Goal: Task Accomplishment & Management: Manage account settings

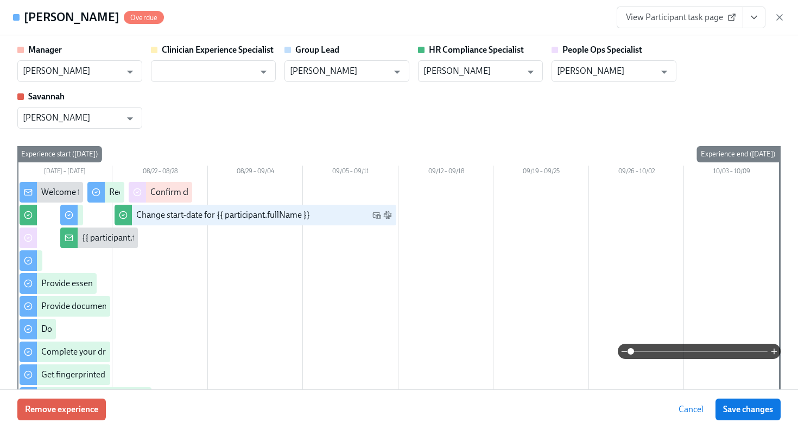
scroll to position [80, 0]
click at [780, 16] on icon "button" at bounding box center [778, 17] width 5 height 5
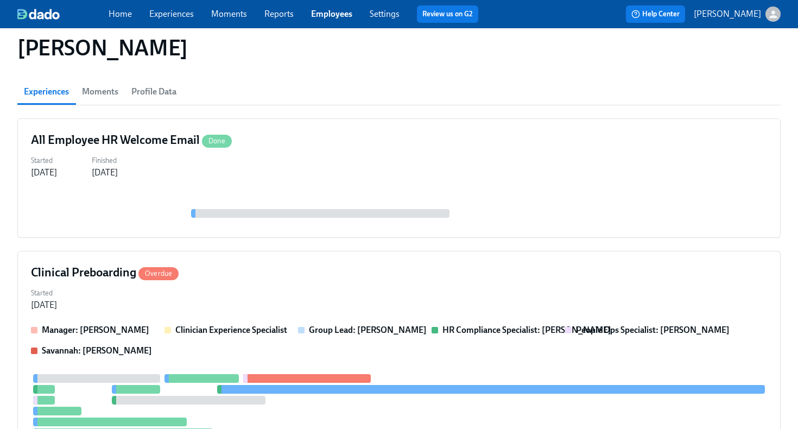
click at [330, 14] on link "Employees" at bounding box center [331, 14] width 41 height 10
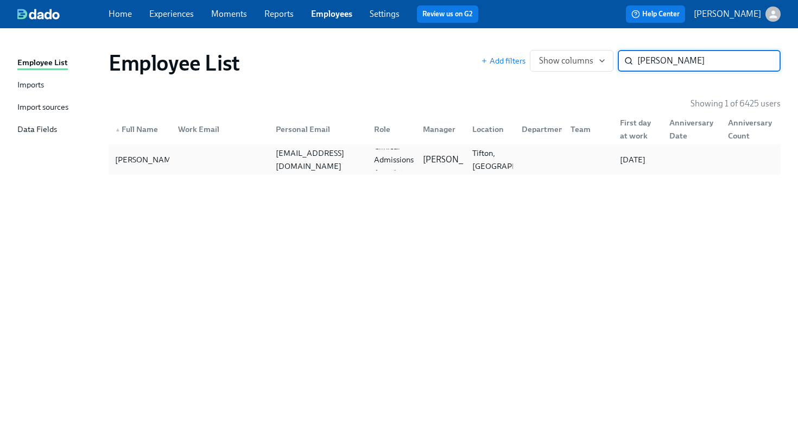
type input "[PERSON_NAME]"
click at [179, 160] on div at bounding box center [218, 160] width 98 height 22
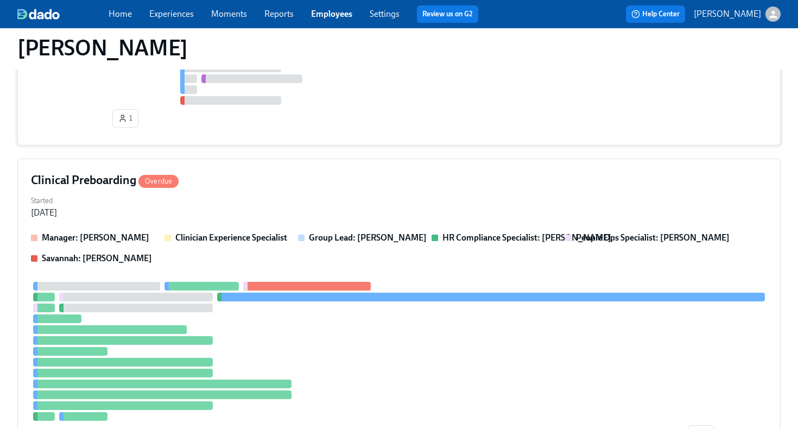
scroll to position [617, 0]
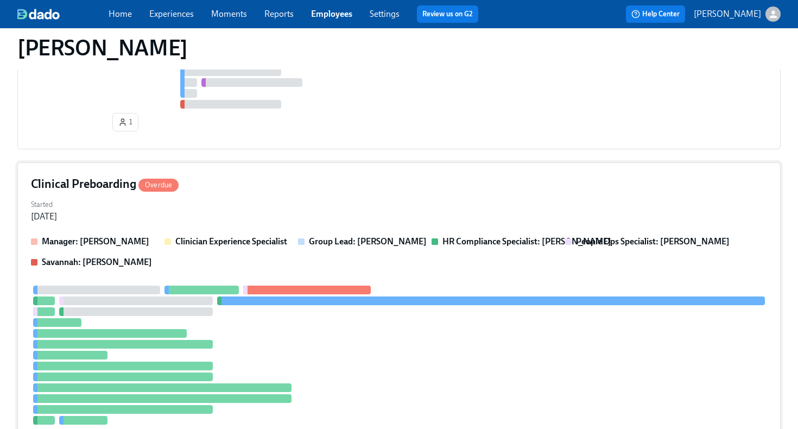
click at [317, 199] on div "Started [DATE]" at bounding box center [399, 209] width 736 height 26
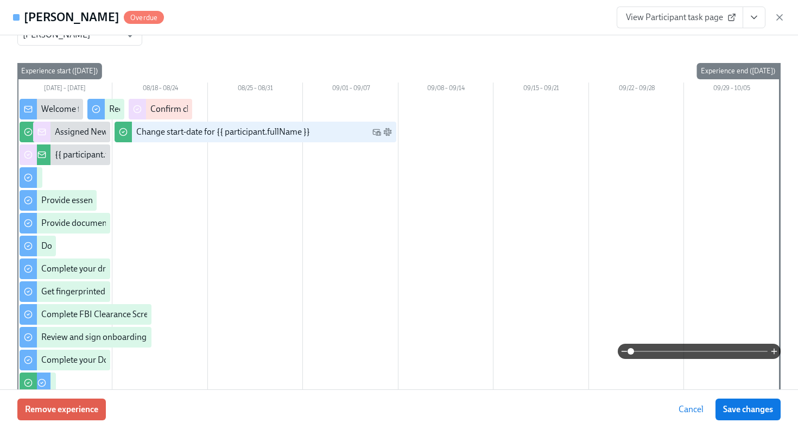
scroll to position [0, 0]
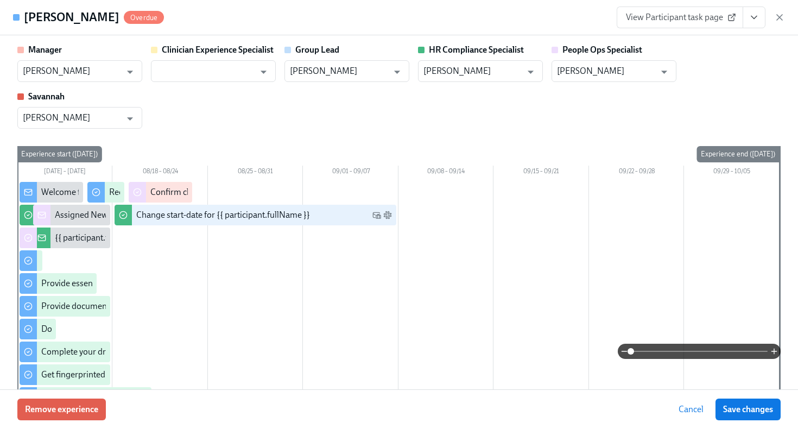
click at [745, 16] on button "View task page" at bounding box center [753, 18] width 23 height 22
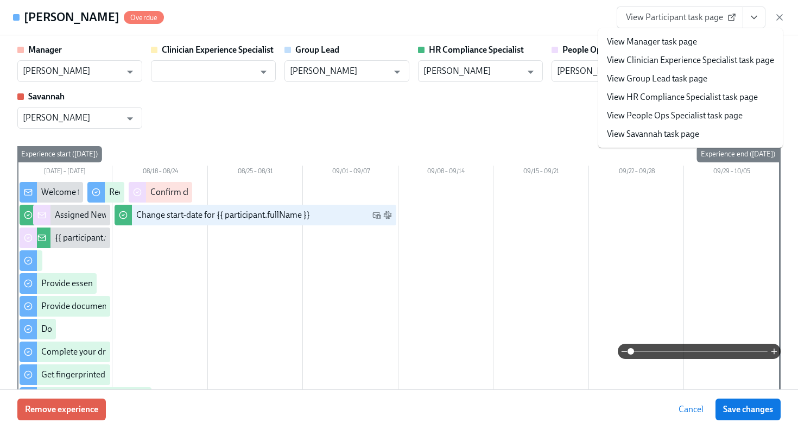
click at [712, 101] on link "View HR Compliance Specialist task page" at bounding box center [682, 97] width 151 height 12
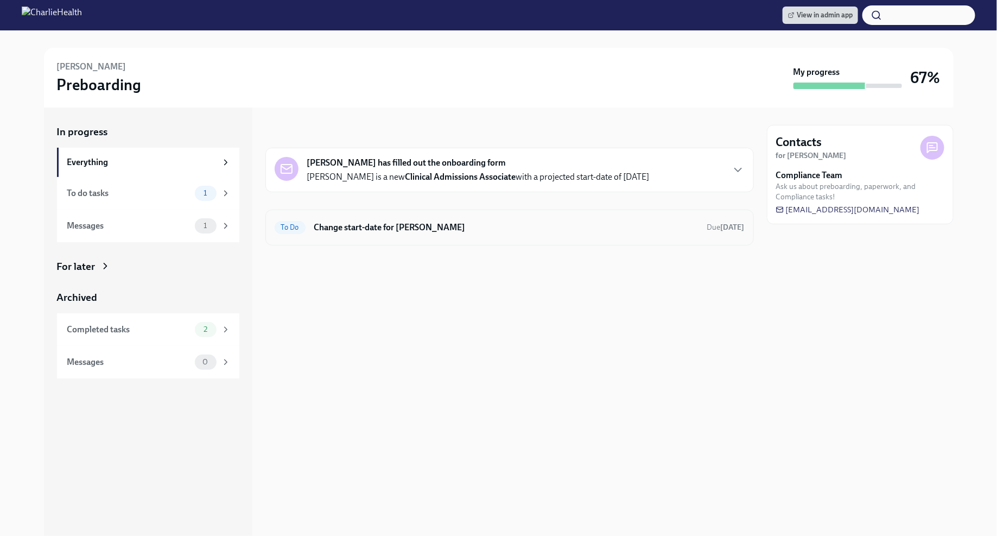
click at [412, 231] on h6 "Change start-date for [PERSON_NAME]" at bounding box center [506, 227] width 384 height 12
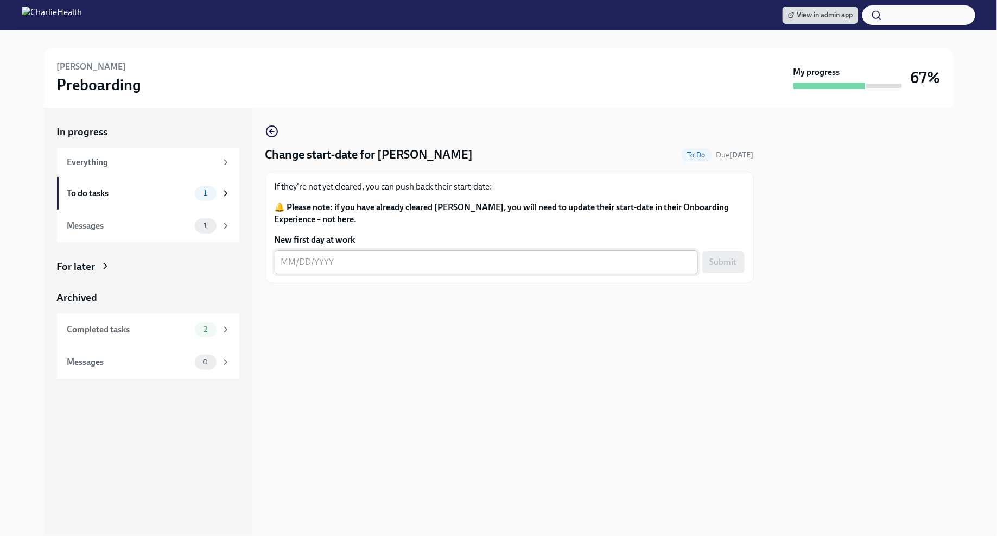
click at [287, 265] on textarea "New first day at work" at bounding box center [486, 262] width 410 height 13
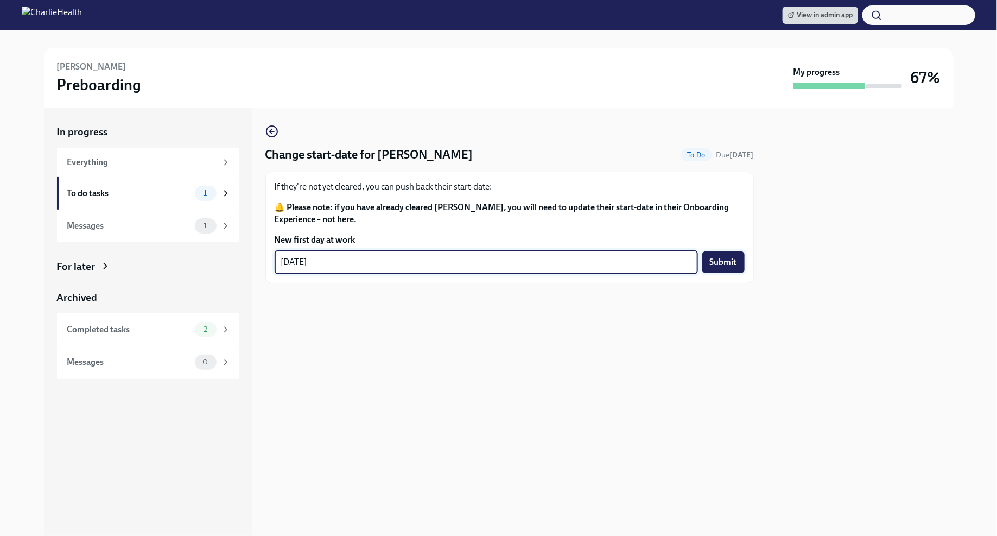
type textarea "09/22/2025"
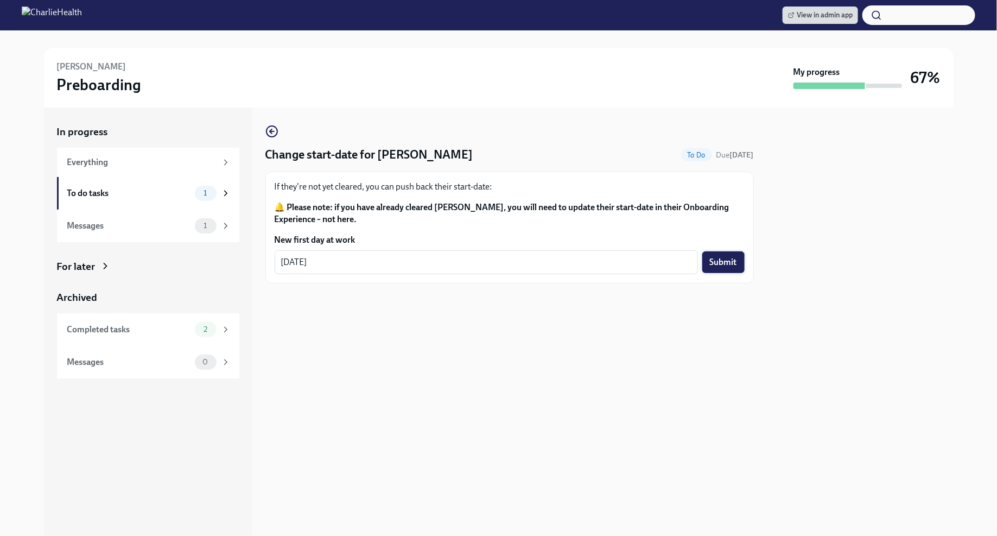
click at [714, 262] on span "Submit" at bounding box center [723, 262] width 27 height 11
